Goal: Obtain resource: Obtain resource

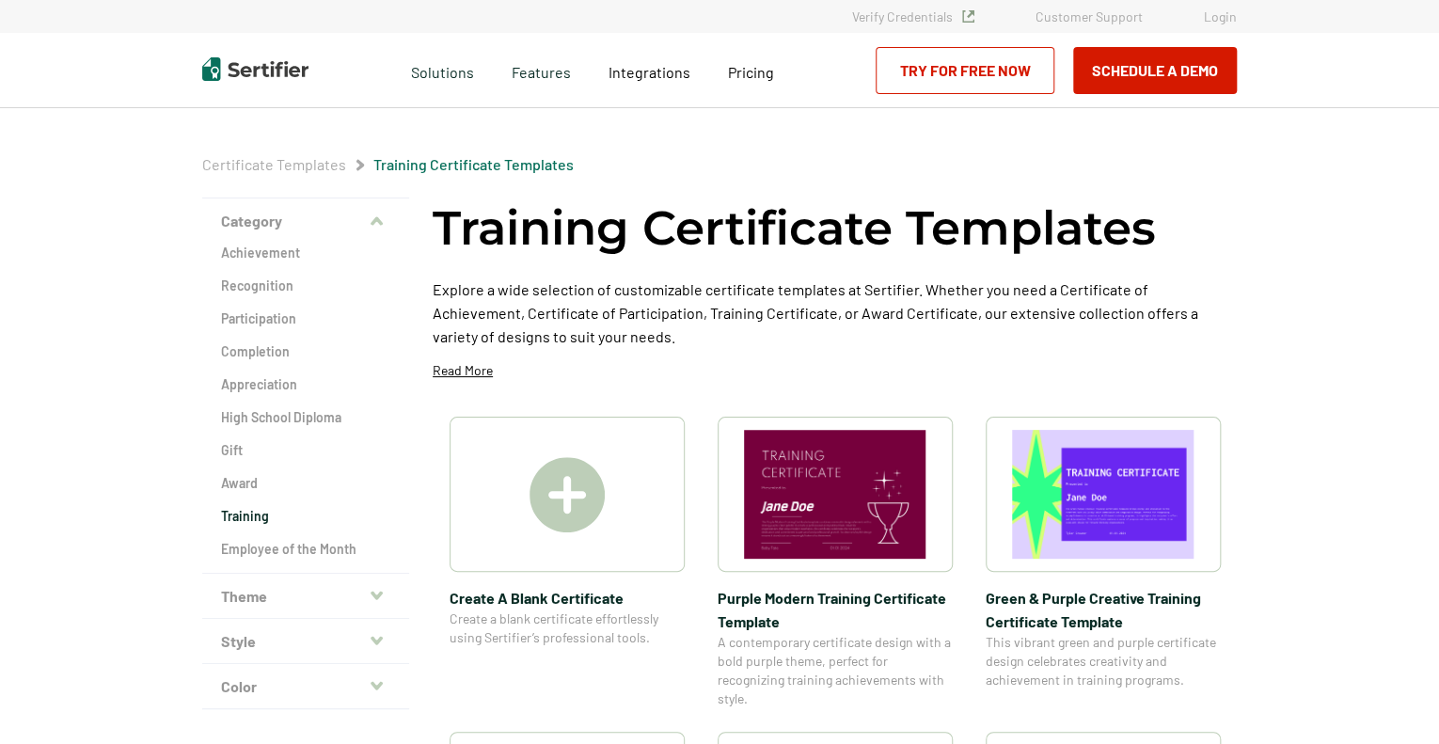
click at [583, 494] on img at bounding box center [567, 494] width 75 height 75
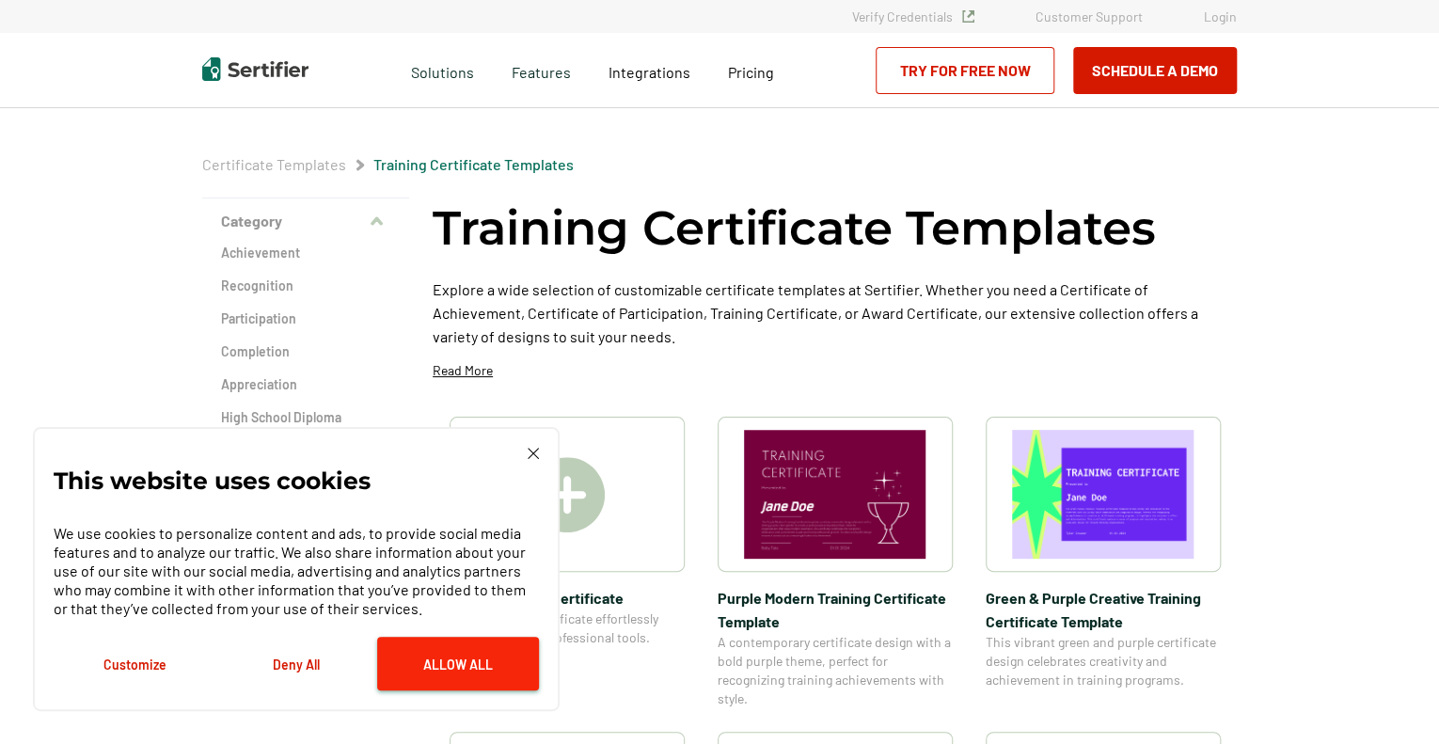
click at [441, 669] on button "Allow All" at bounding box center [458, 664] width 162 height 54
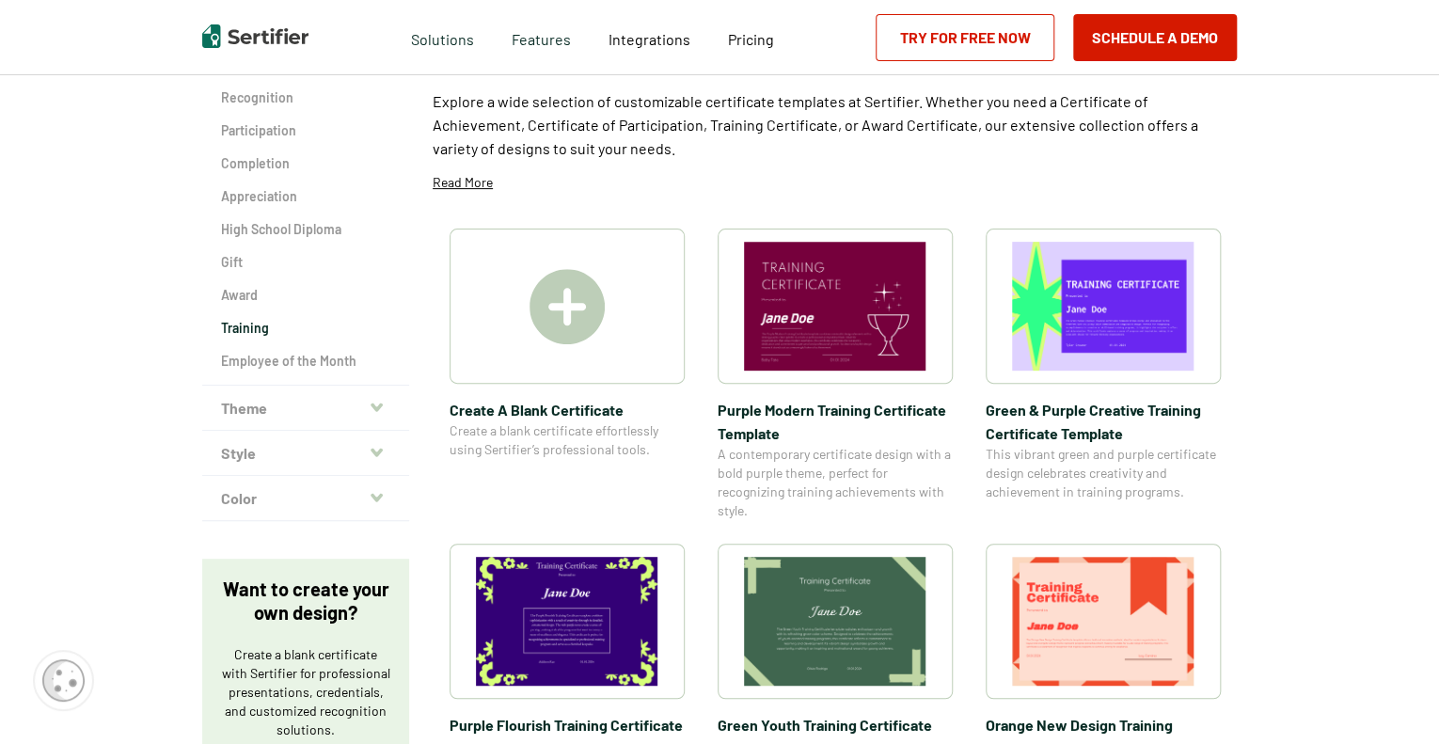
scroll to position [282, 0]
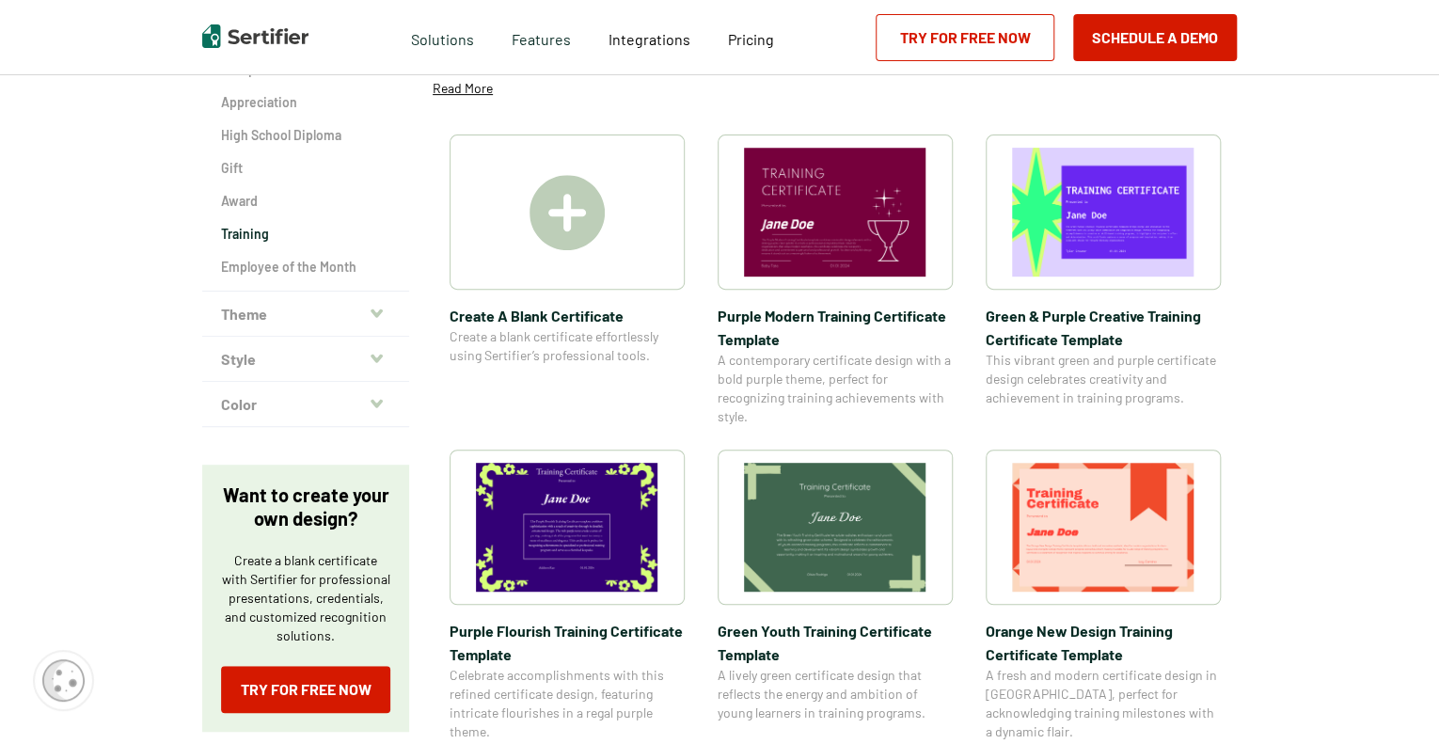
click at [1095, 525] on img at bounding box center [1103, 527] width 183 height 129
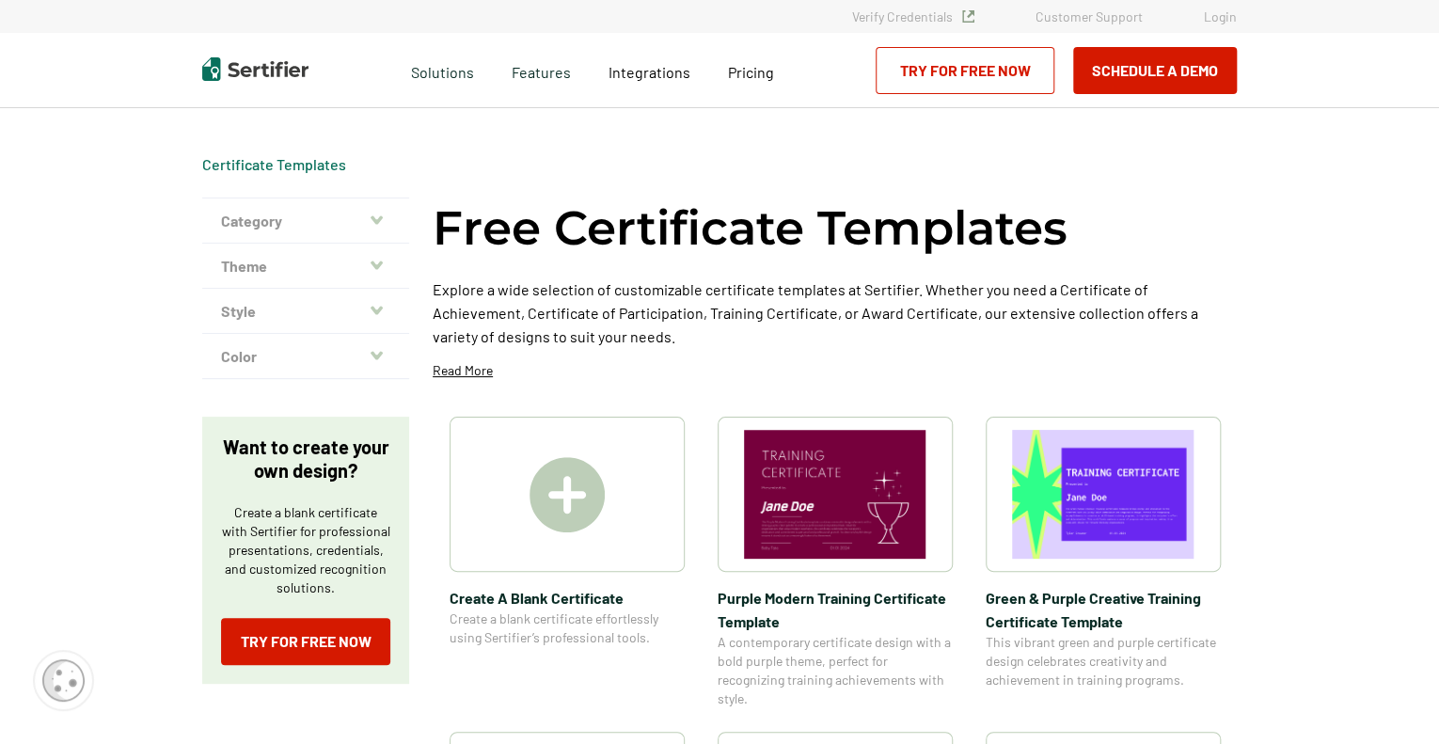
click at [1095, 525] on img at bounding box center [1103, 494] width 183 height 129
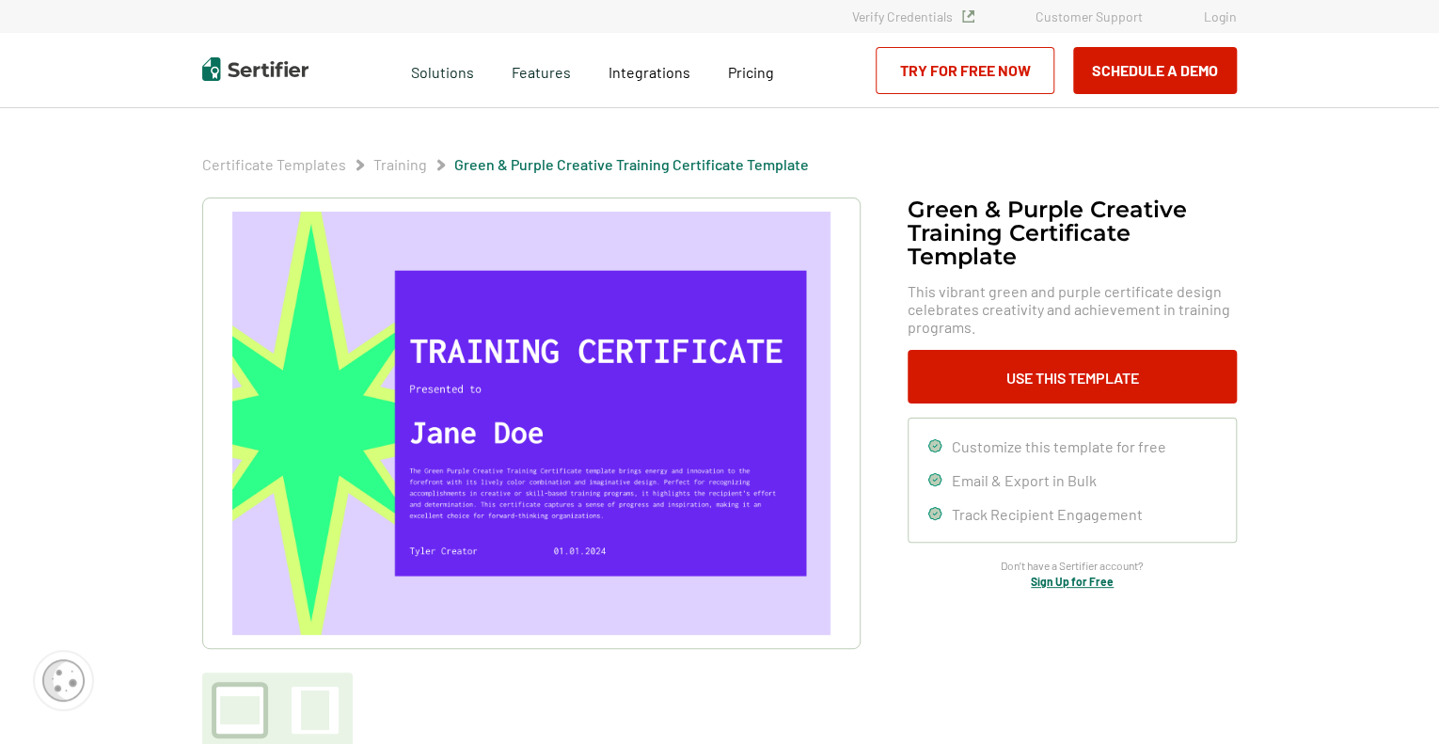
scroll to position [94, 0]
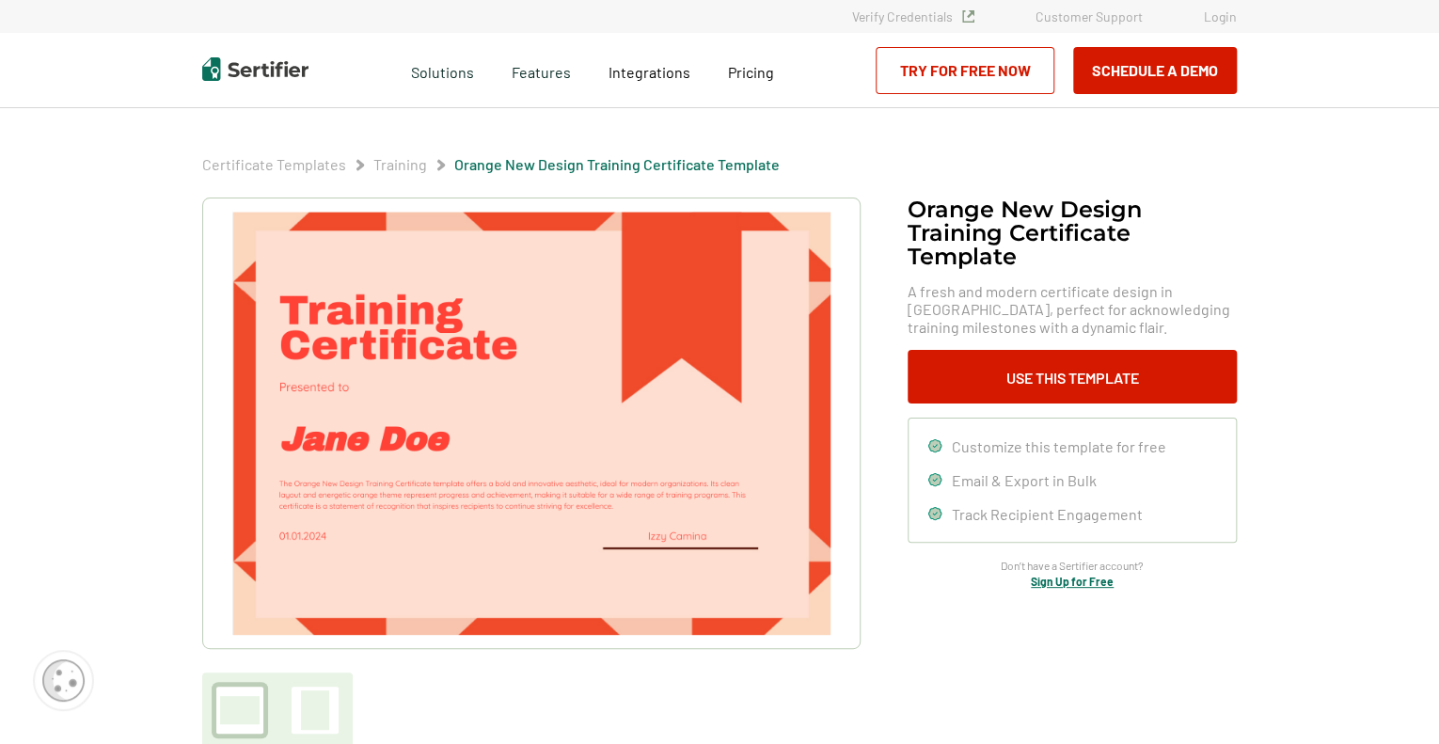
scroll to position [282, 0]
